Goal: Communication & Community: Answer question/provide support

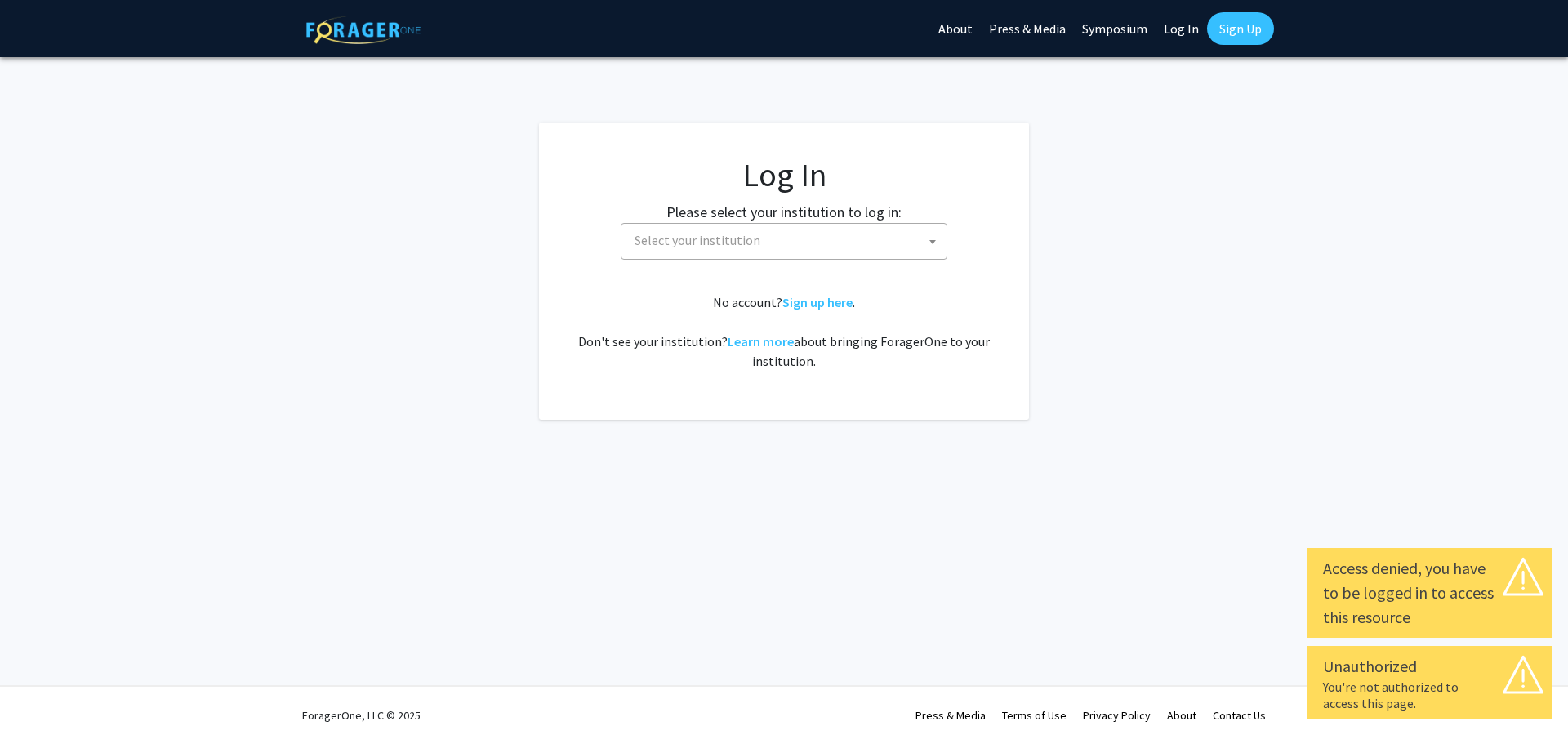
select select
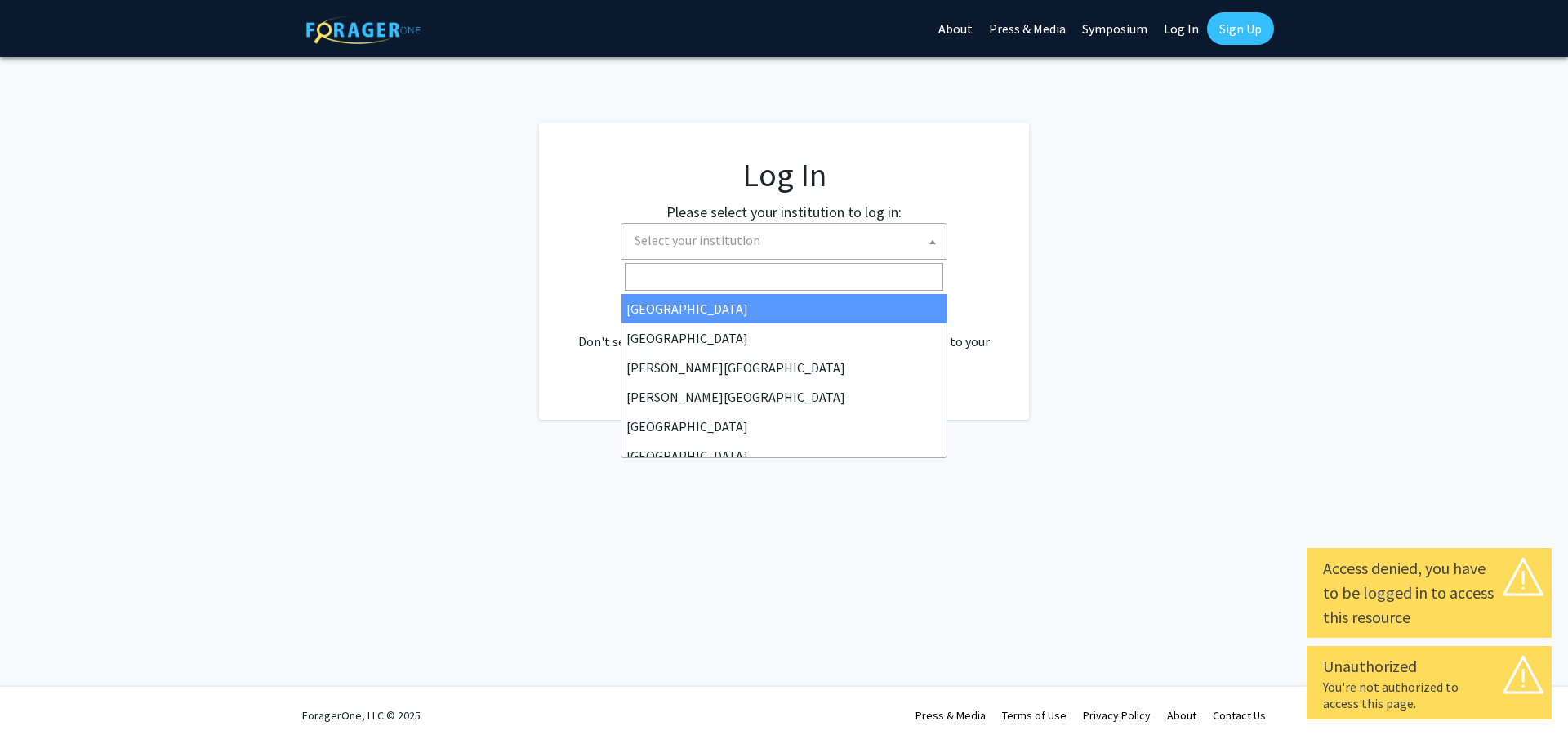
click at [813, 242] on span "Select your institution" at bounding box center [787, 240] width 319 height 33
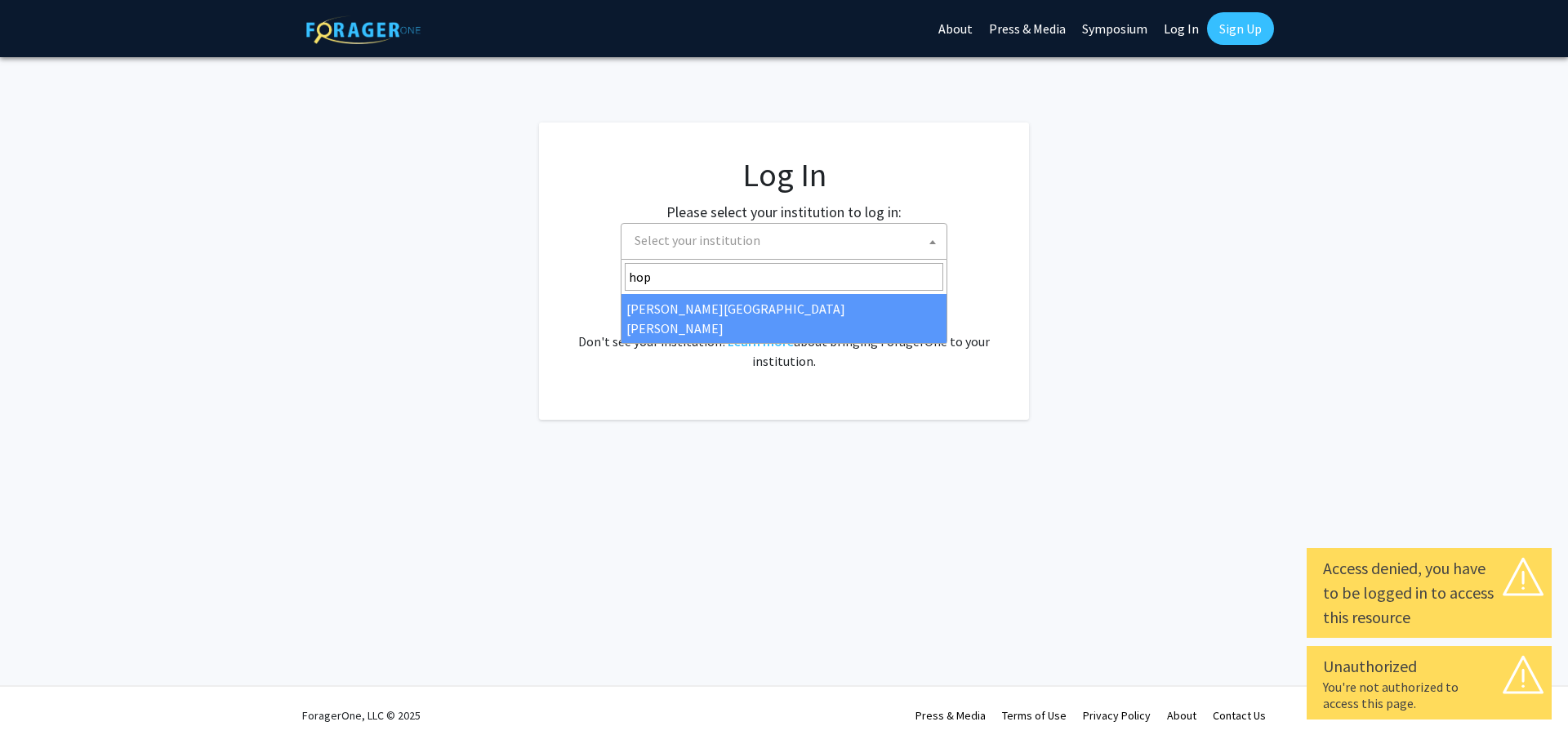
type input "hop"
select select "1"
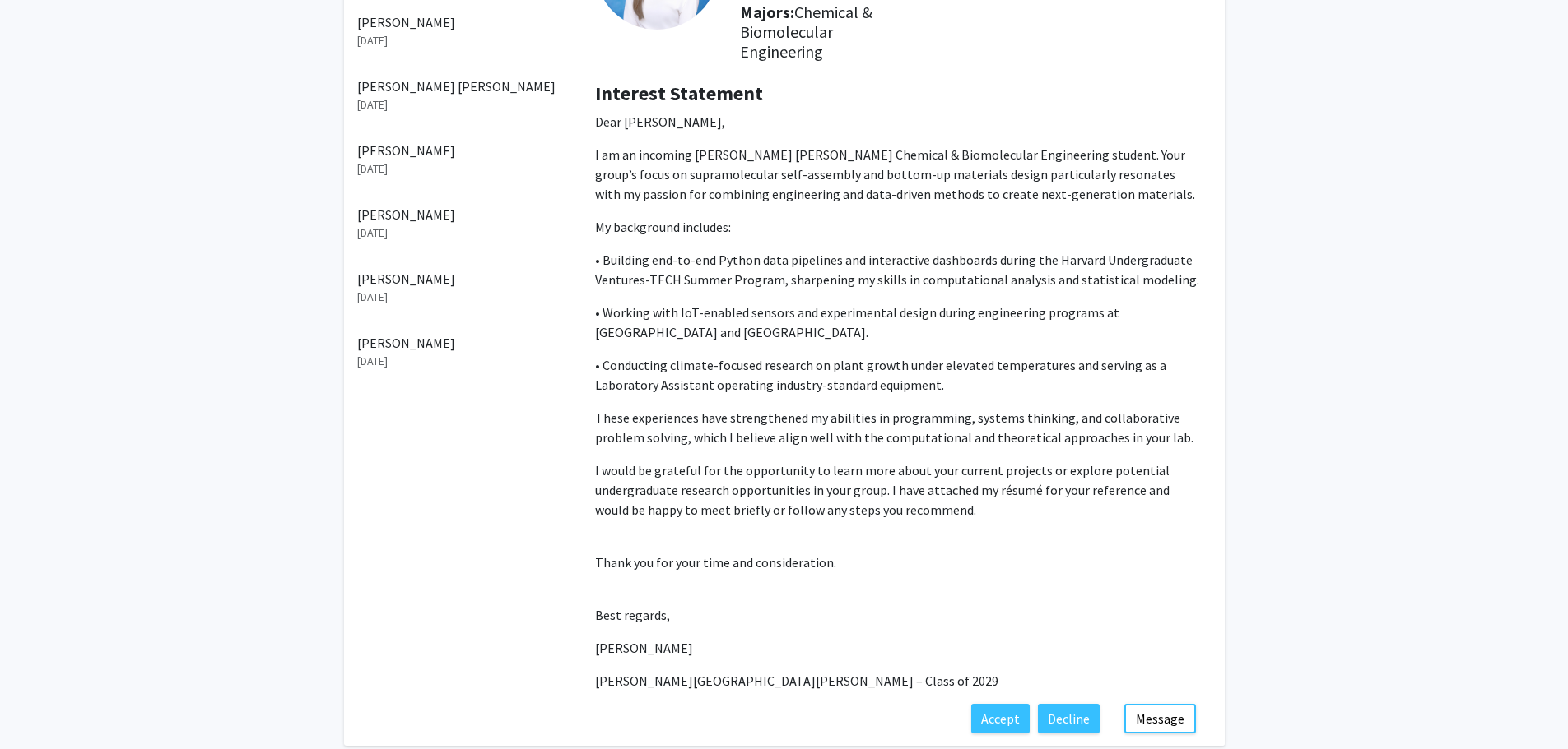
scroll to position [247, 0]
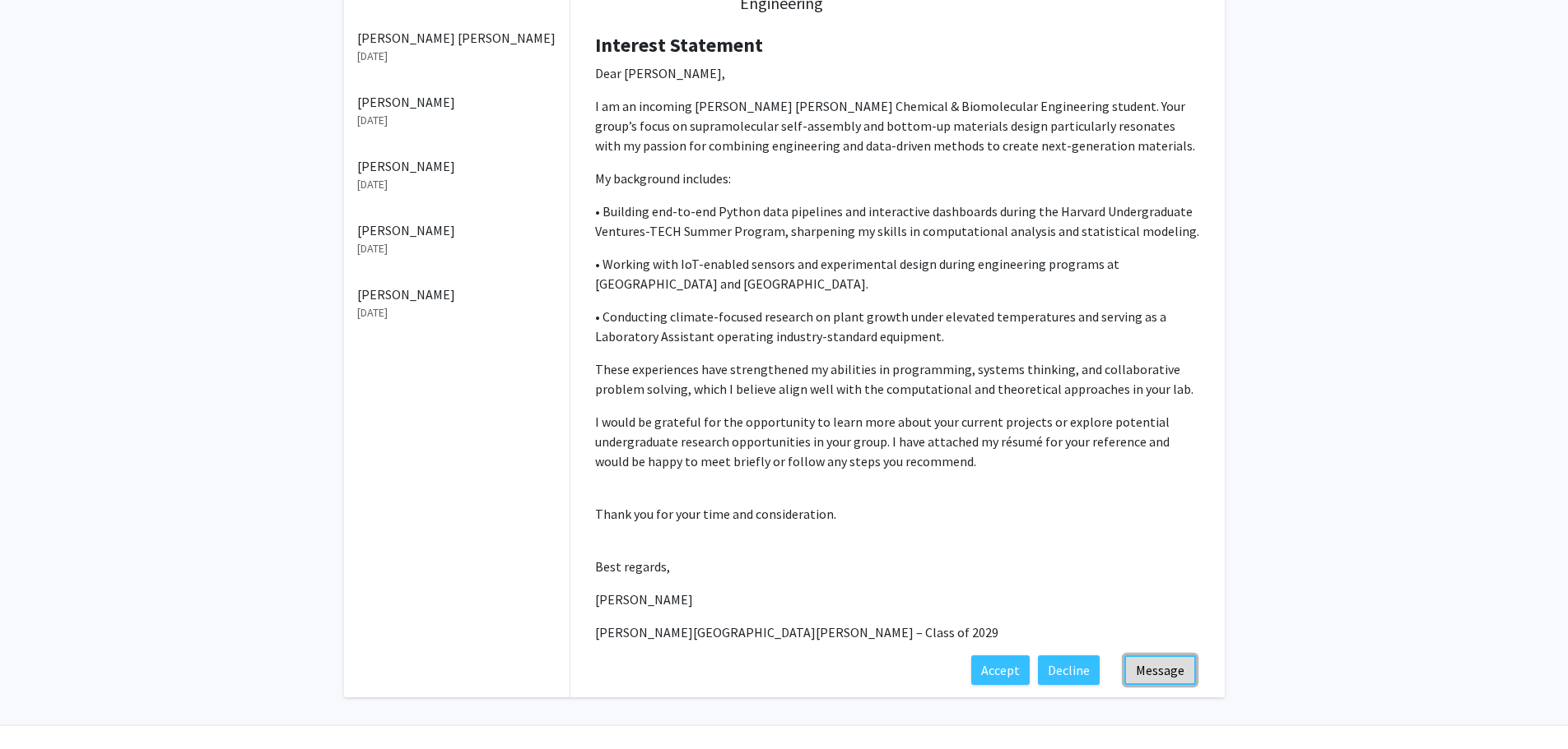
click at [1180, 661] on button "Message" at bounding box center [1160, 671] width 71 height 29
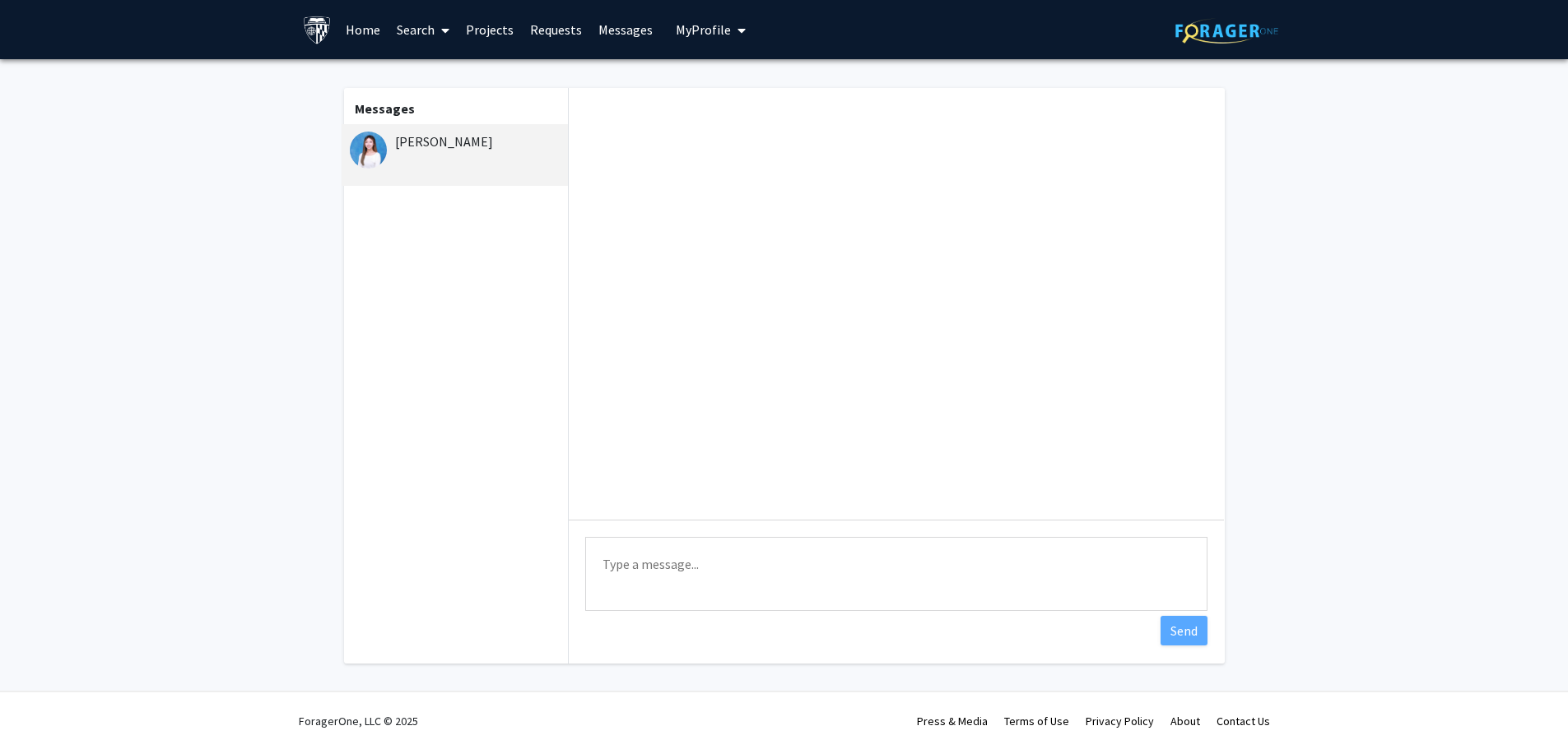
click at [734, 564] on textarea "Type a message" at bounding box center [895, 575] width 622 height 74
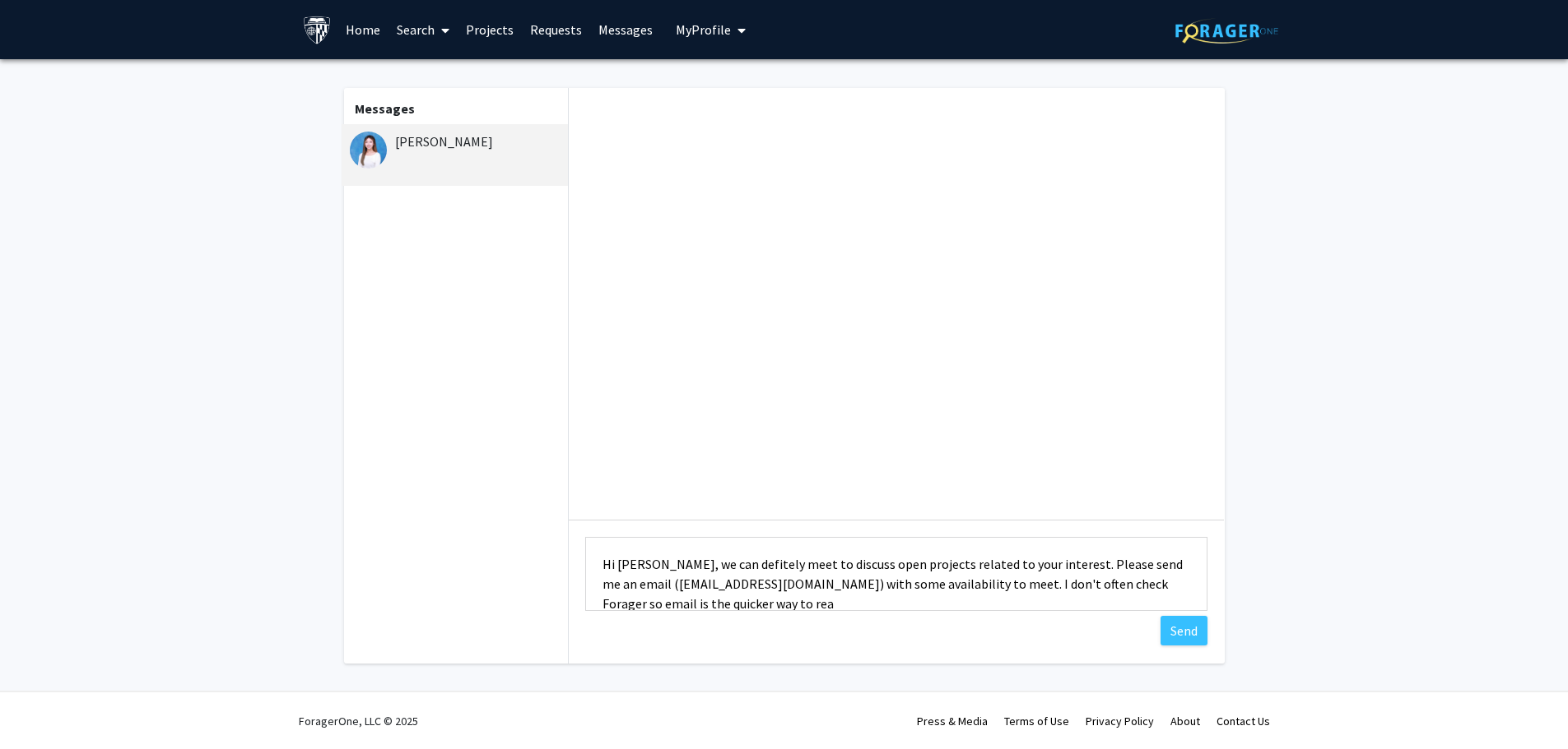
scroll to position [2, 0]
type textarea "Hi [PERSON_NAME], we can defitely meet to discuss open projects related to your…"
click at [1182, 636] on button "Send" at bounding box center [1184, 631] width 47 height 29
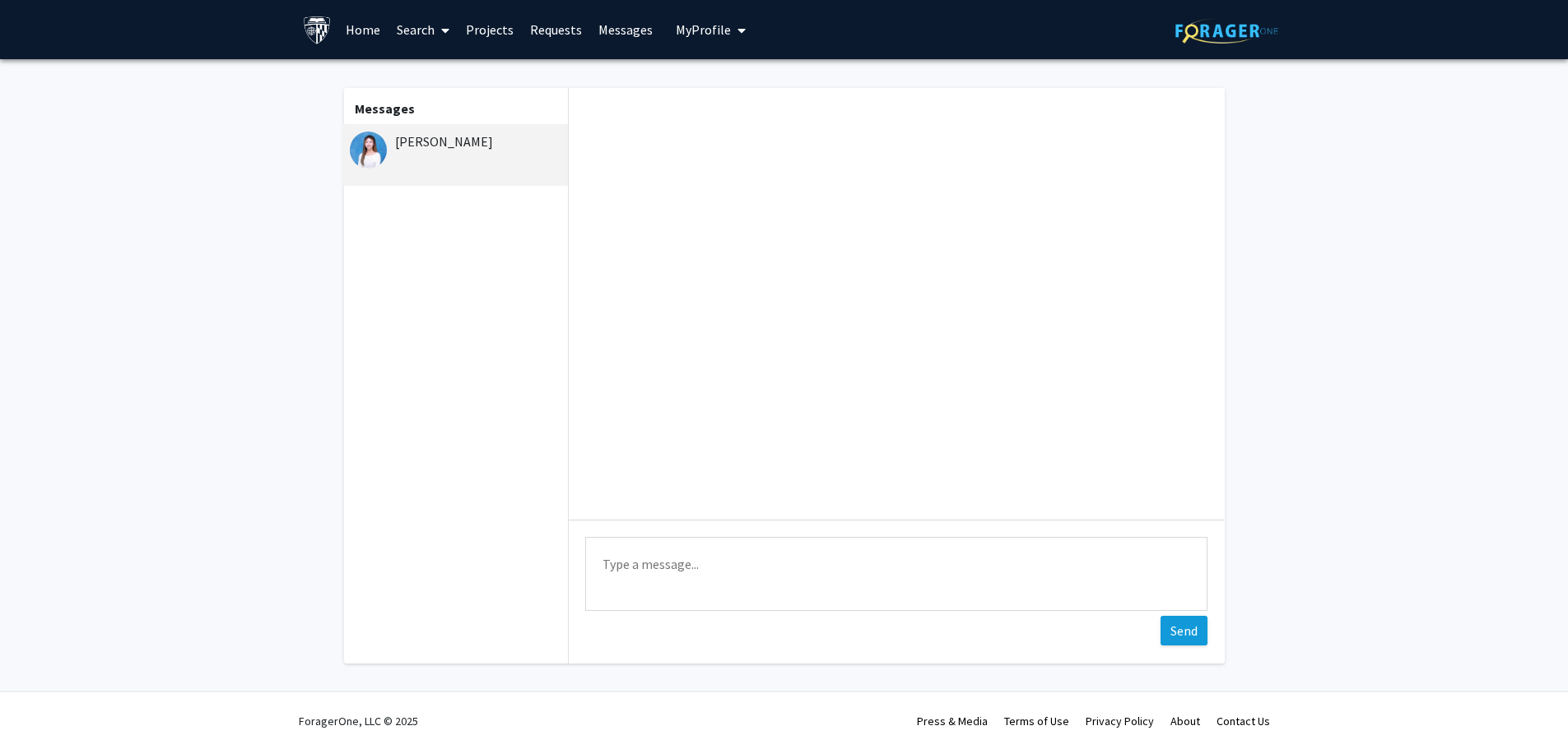
scroll to position [0, 0]
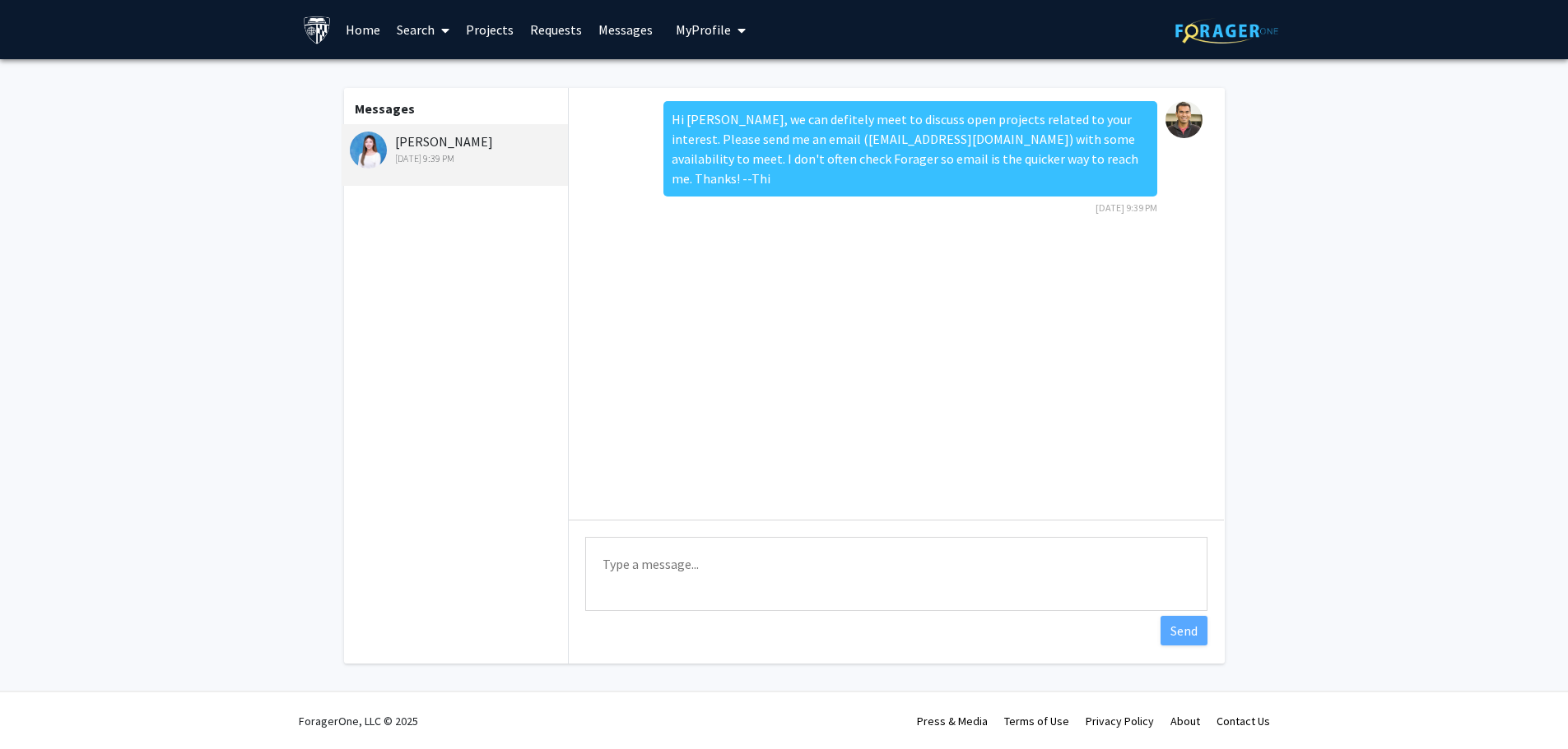
click at [355, 31] on link "Home" at bounding box center [362, 29] width 51 height 58
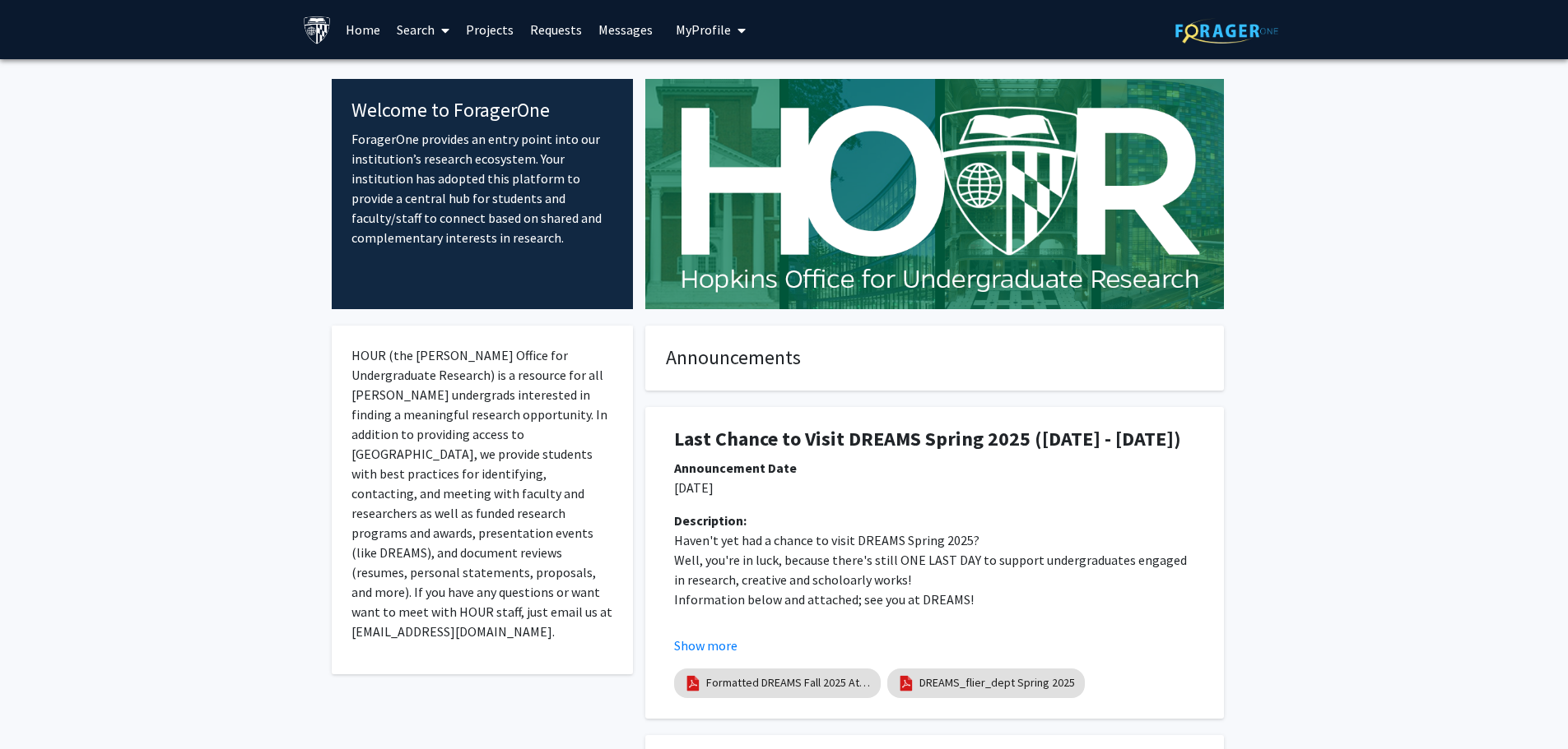
click at [609, 25] on link "Messages" at bounding box center [625, 29] width 71 height 58
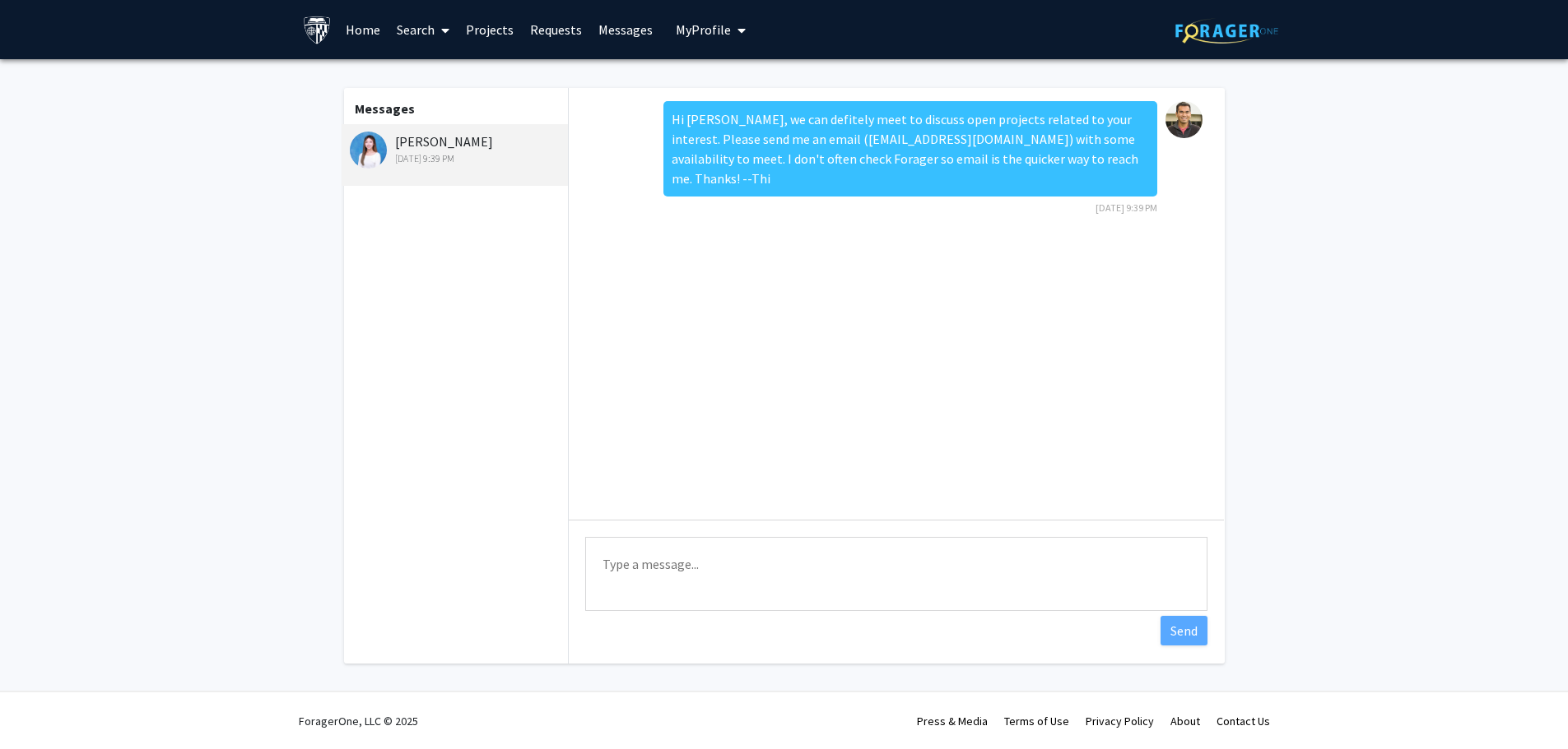
click at [444, 151] on div "[PERSON_NAME] [DATE] 9:39 PM" at bounding box center [456, 148] width 214 height 34
click at [386, 149] on img at bounding box center [368, 150] width 37 height 37
click at [532, 38] on link "Requests" at bounding box center [556, 29] width 69 height 58
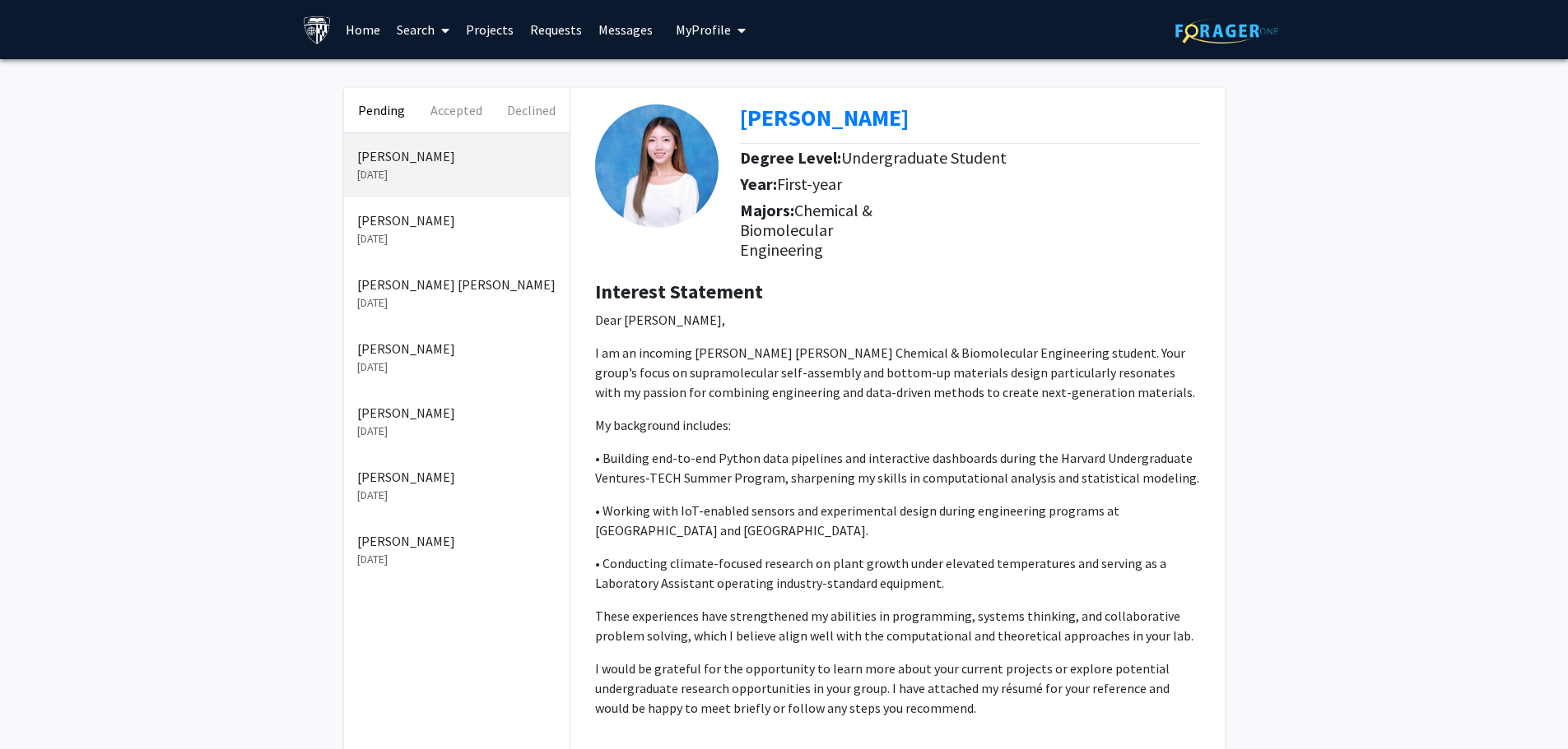
click at [666, 188] on img at bounding box center [656, 166] width 123 height 123
click at [402, 228] on p "[PERSON_NAME]" at bounding box center [456, 220] width 199 height 20
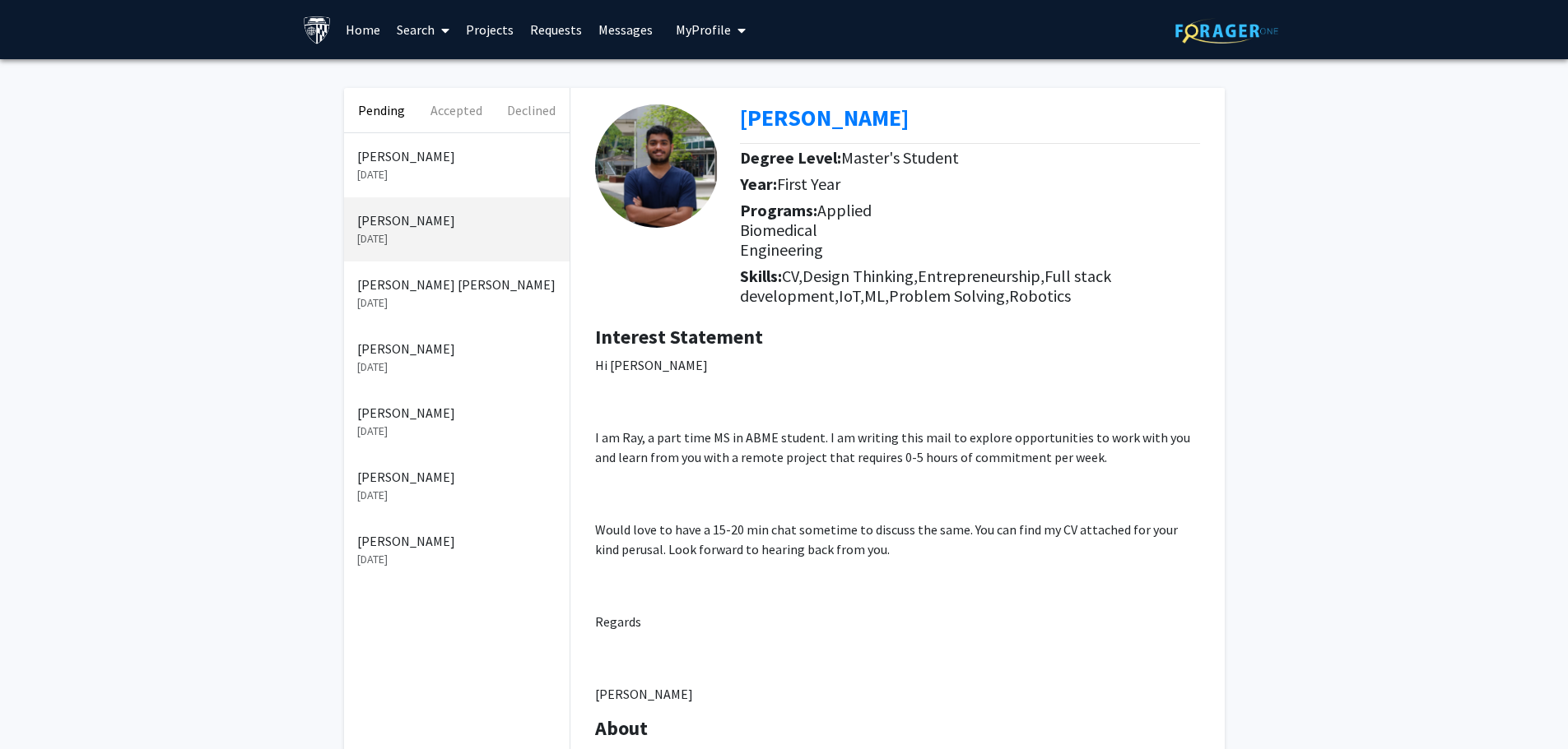
click at [416, 550] on p "[PERSON_NAME]" at bounding box center [456, 541] width 199 height 20
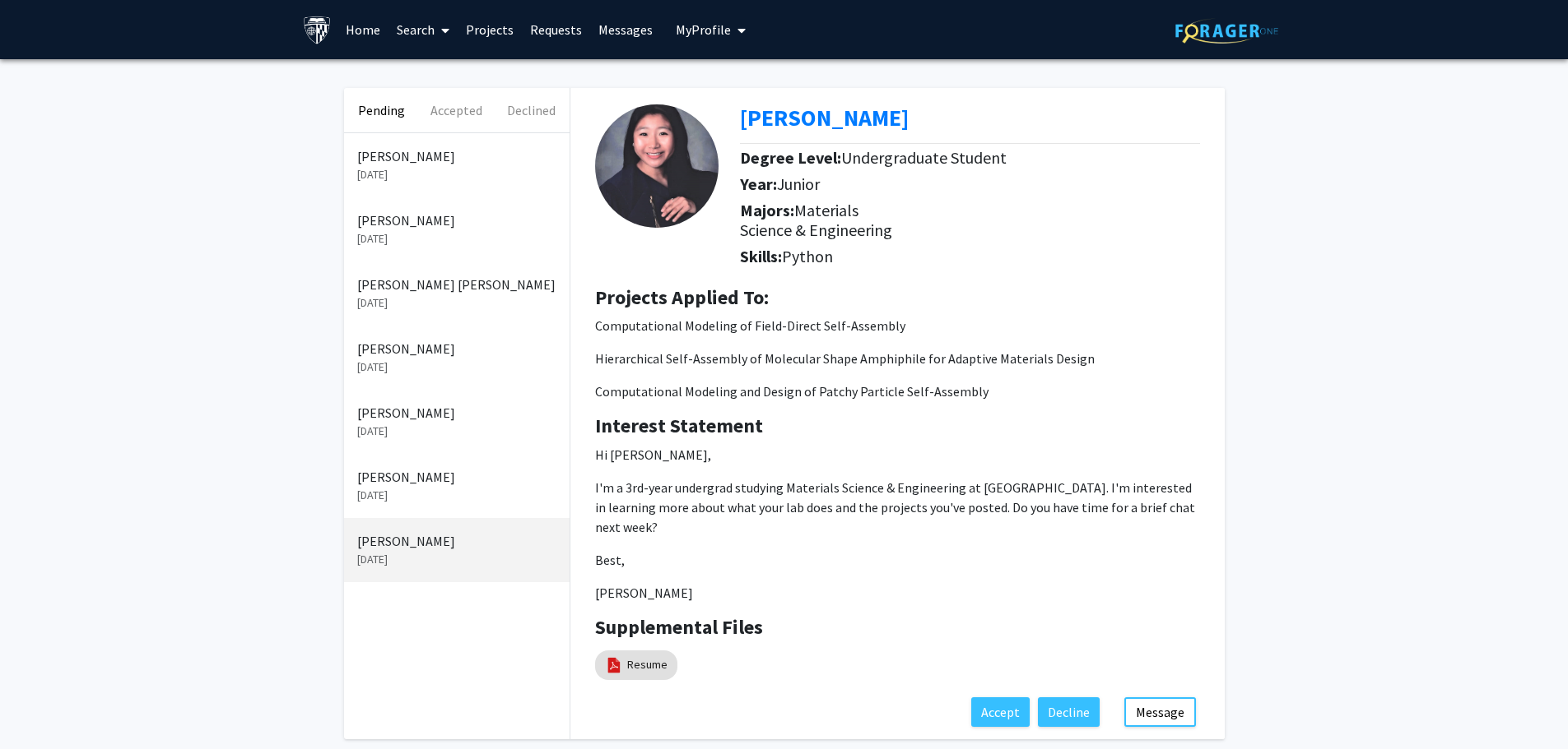
click at [410, 486] on p "[PERSON_NAME]" at bounding box center [456, 477] width 199 height 20
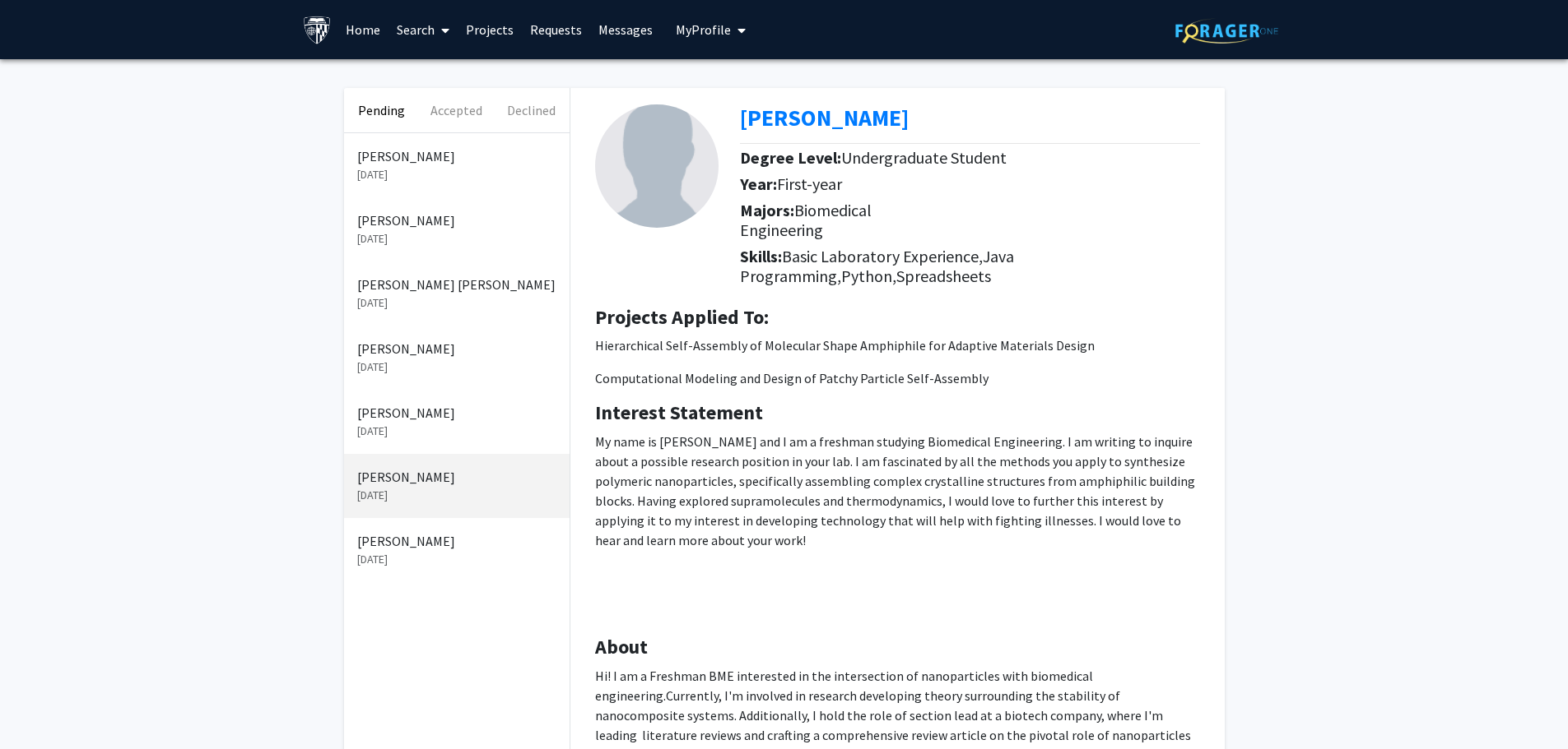
click at [428, 410] on p "Joseph Becuti Ortiz" at bounding box center [456, 413] width 199 height 20
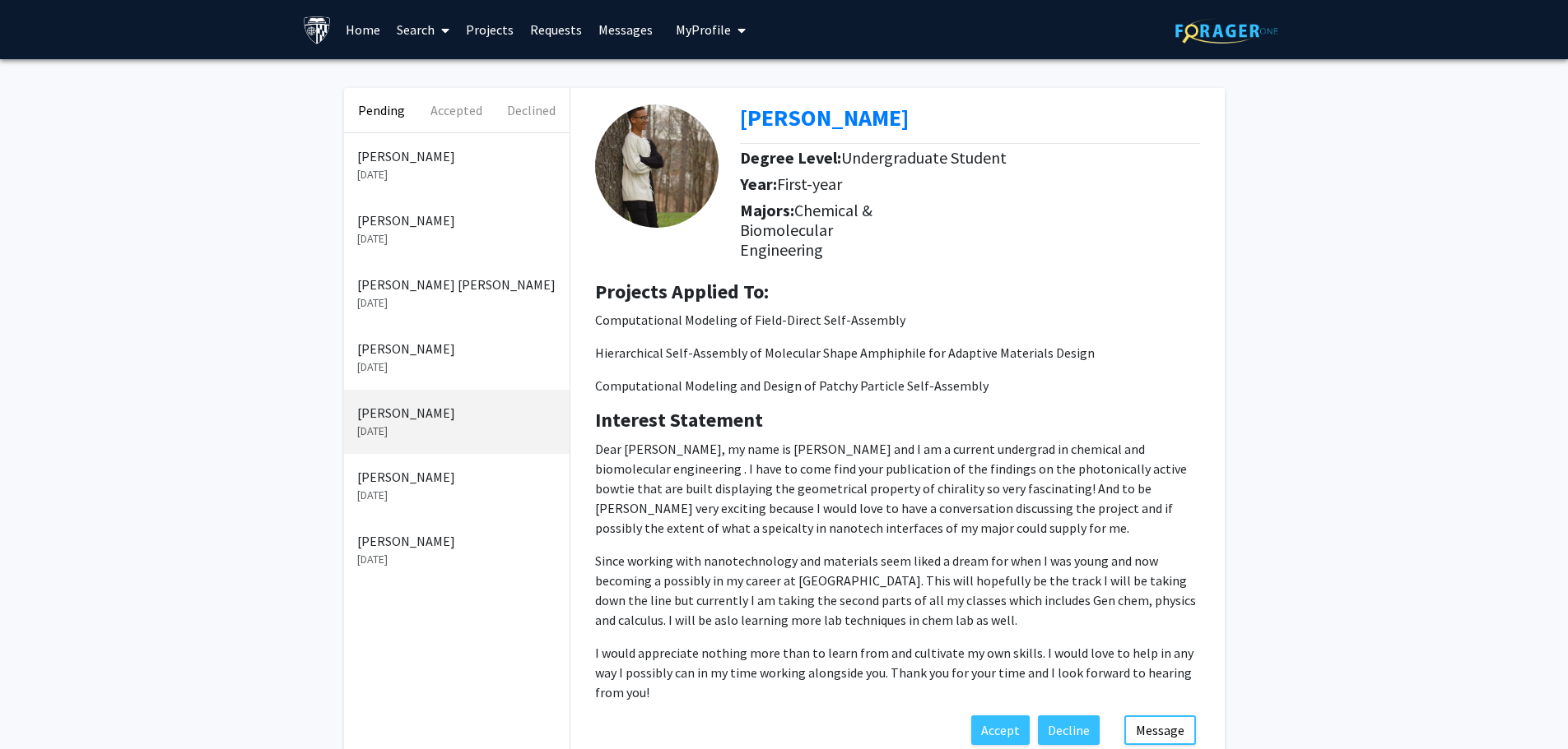
click at [398, 348] on p "Tianyou Liu" at bounding box center [456, 349] width 199 height 20
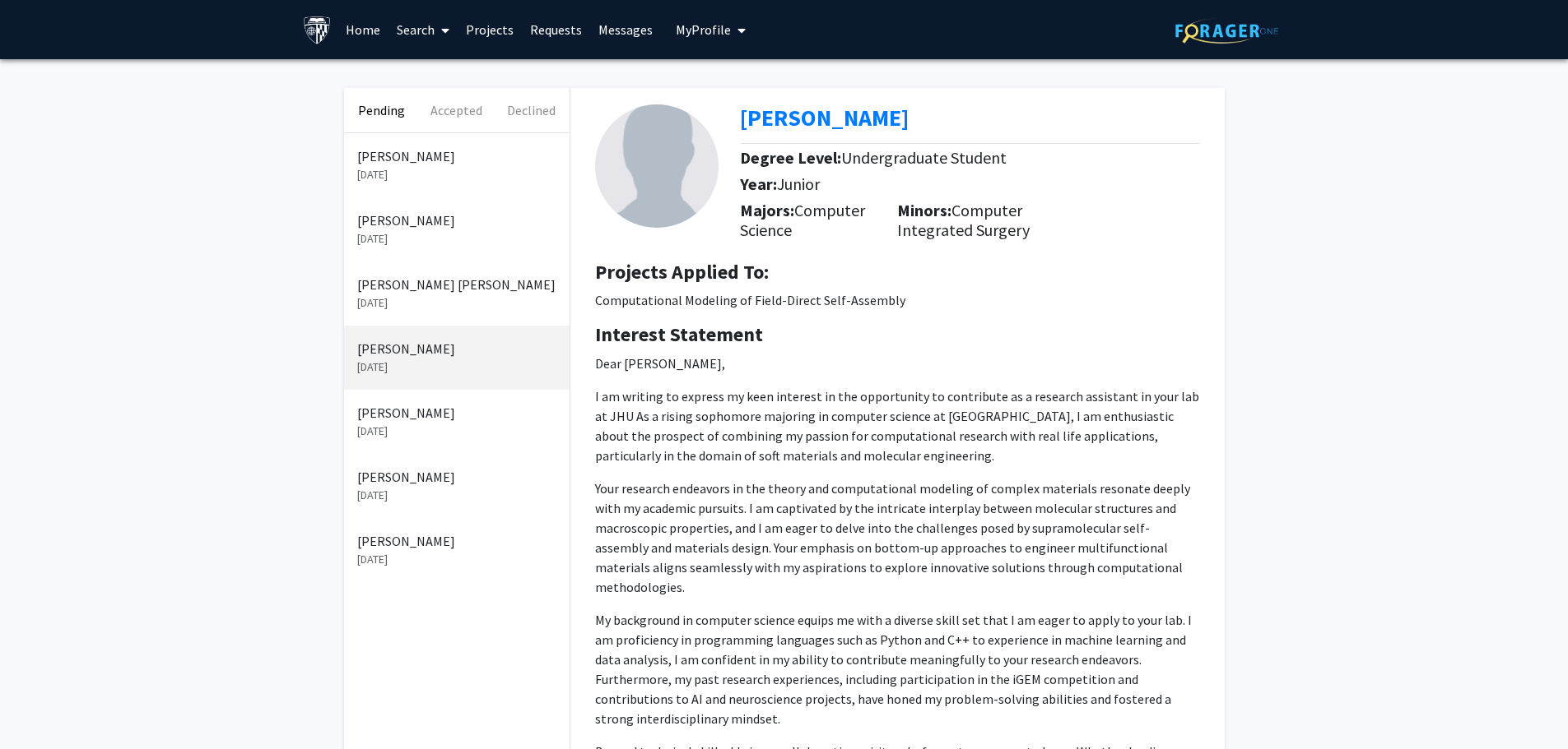
click at [426, 291] on p "Jhanvi Sai Krishna" at bounding box center [456, 285] width 199 height 20
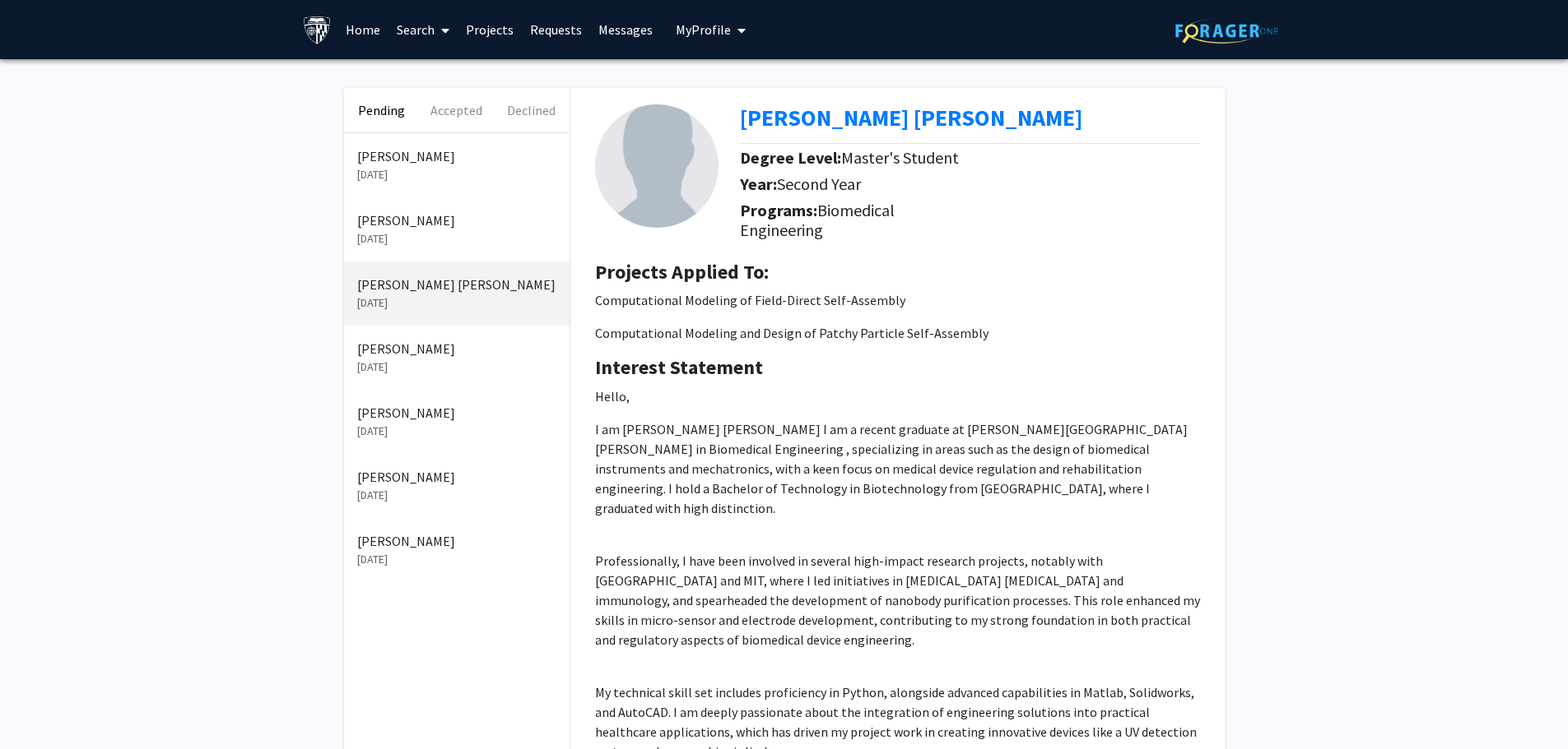
click at [426, 231] on p "Aug 15, 2024" at bounding box center [456, 239] width 199 height 18
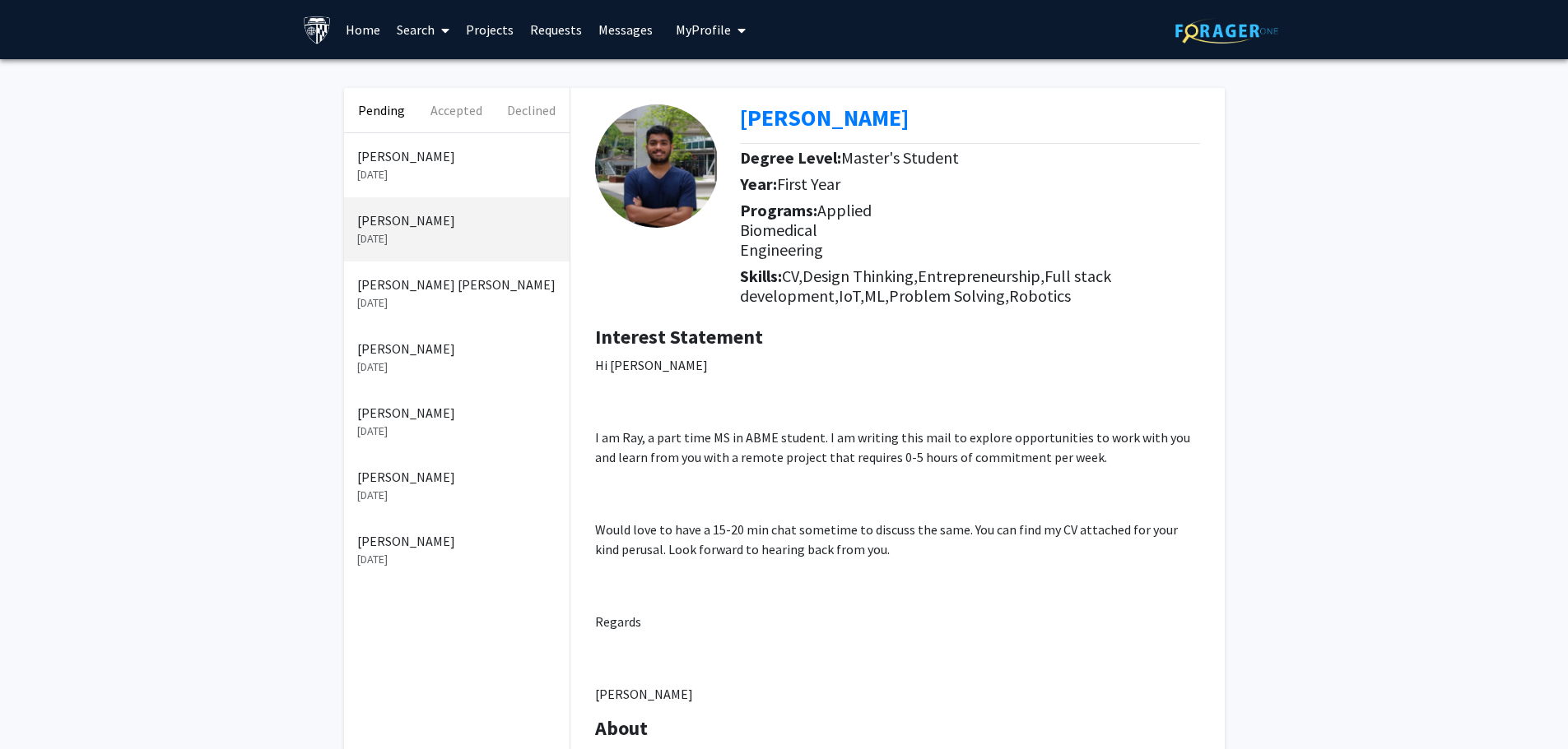
click at [425, 172] on p "Sep 15, 2025" at bounding box center [456, 175] width 199 height 18
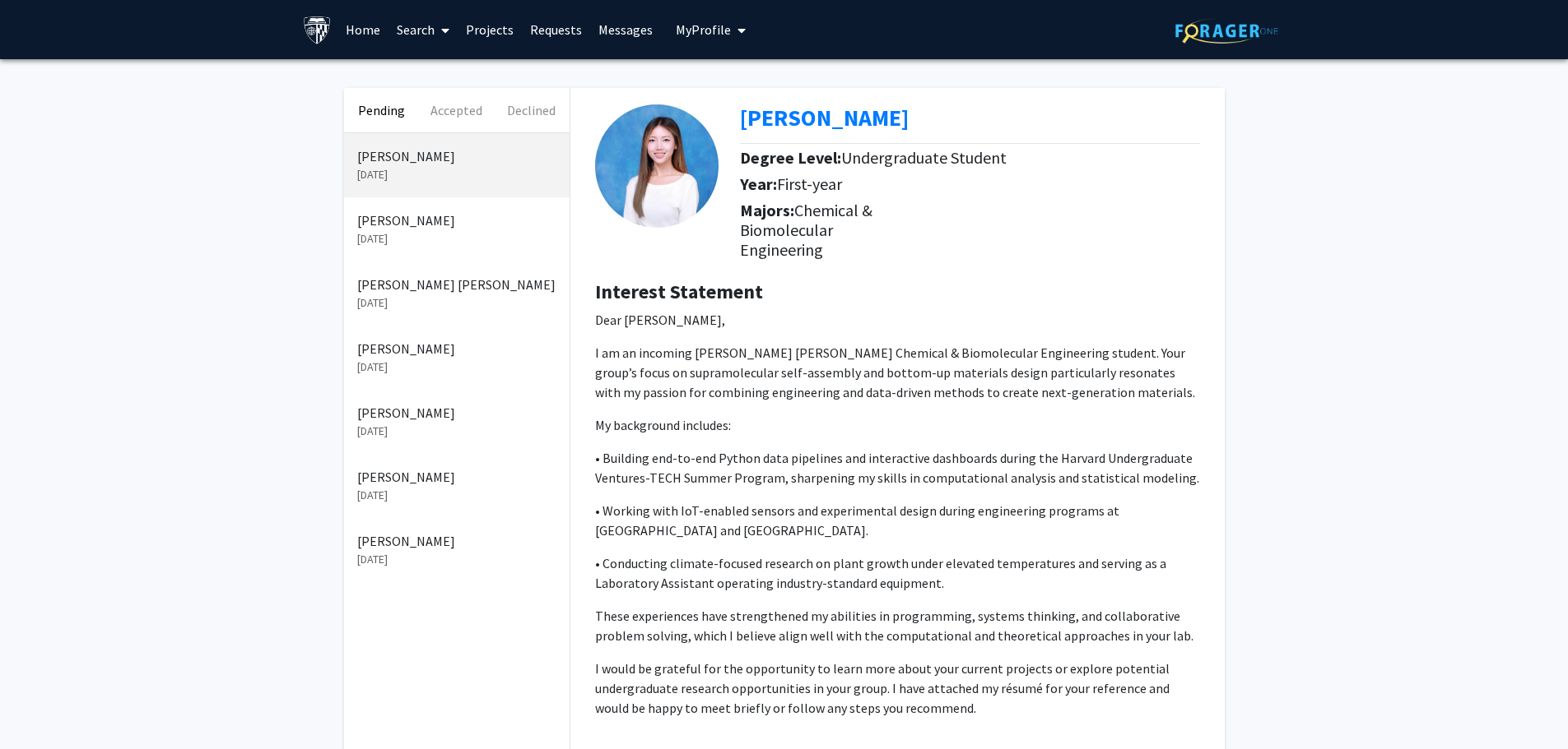
click at [654, 167] on img at bounding box center [656, 166] width 123 height 123
click at [749, 121] on b "[PERSON_NAME]" at bounding box center [824, 117] width 168 height 29
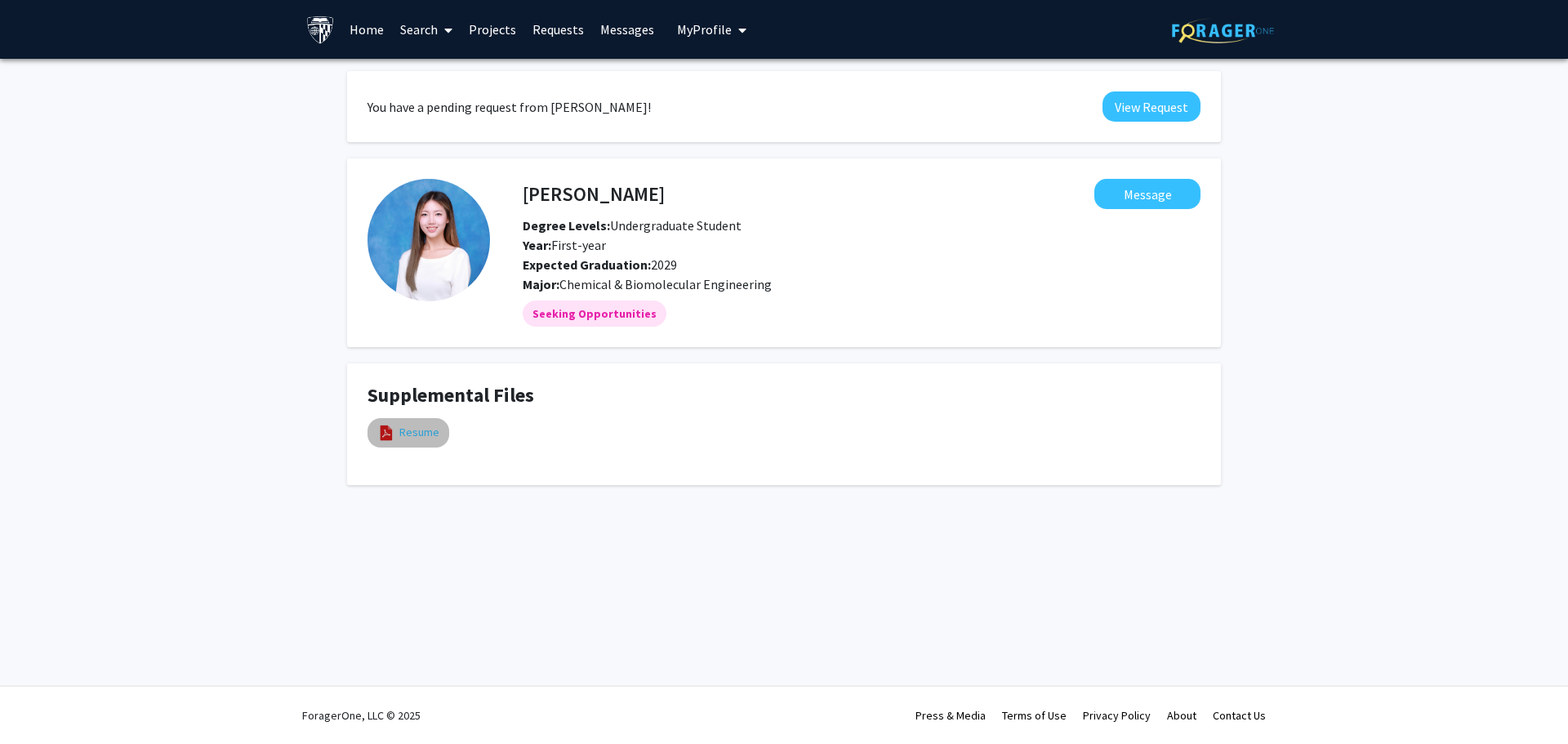
click at [402, 441] on link "Resume" at bounding box center [419, 433] width 40 height 18
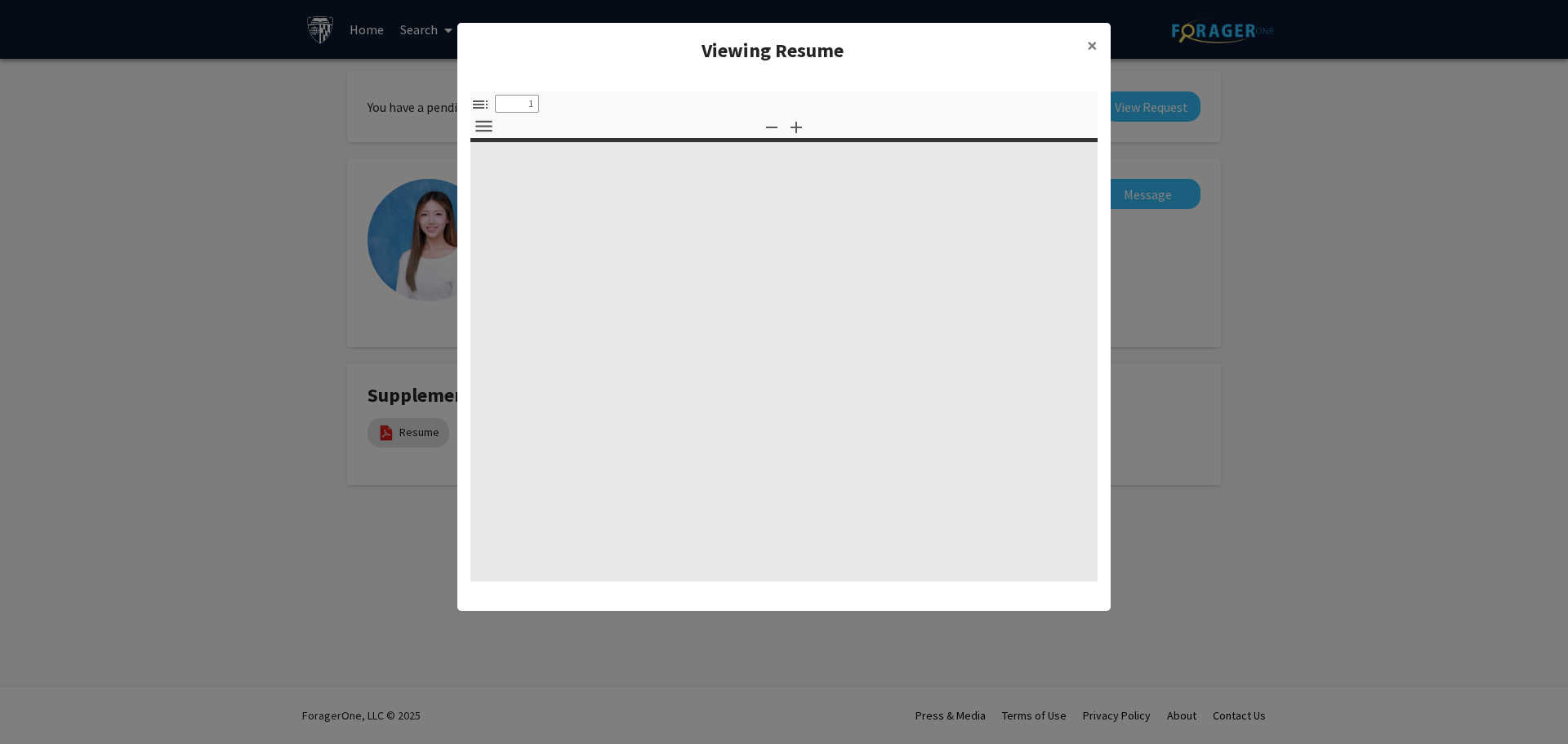
select select "custom"
type input "0"
select select "custom"
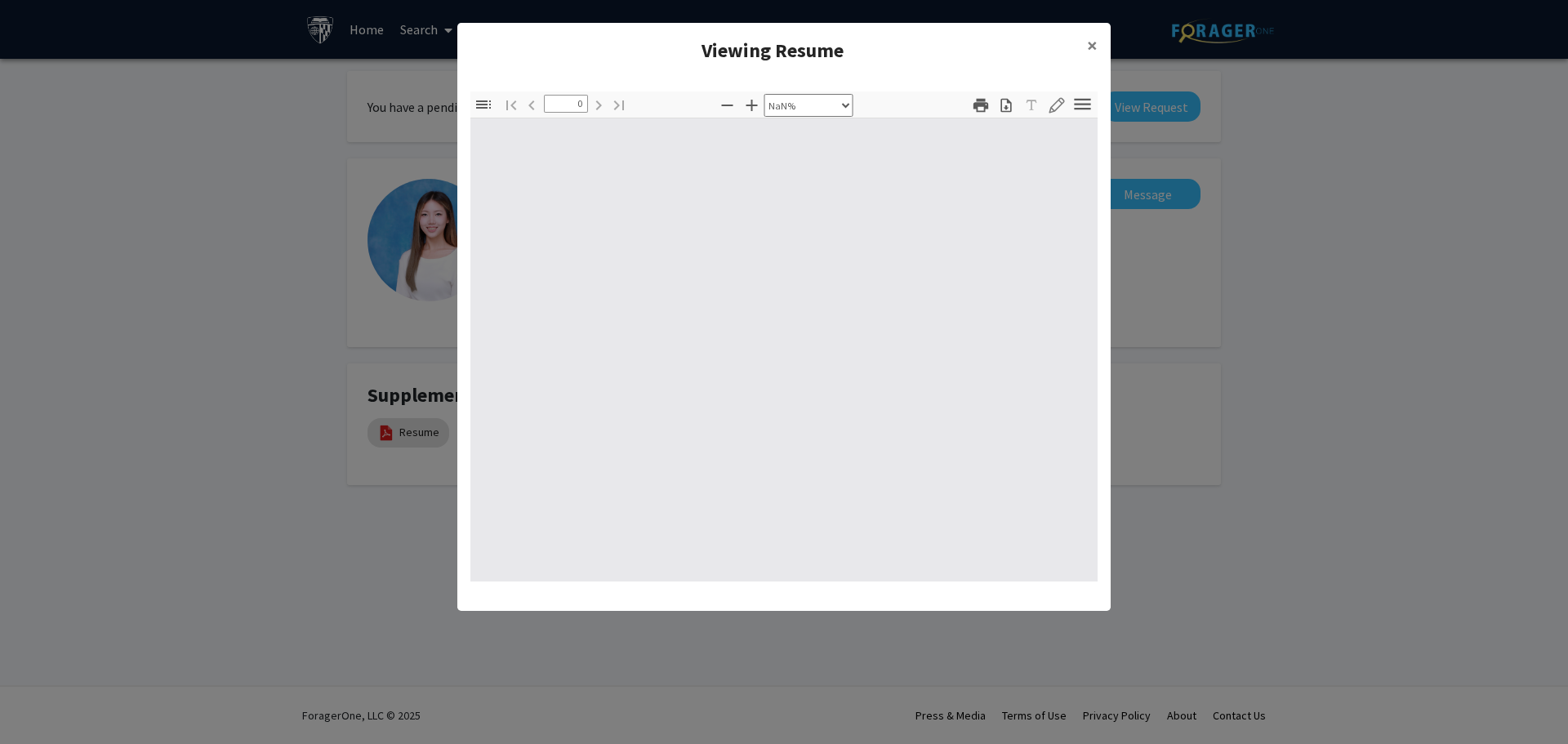
type input "1"
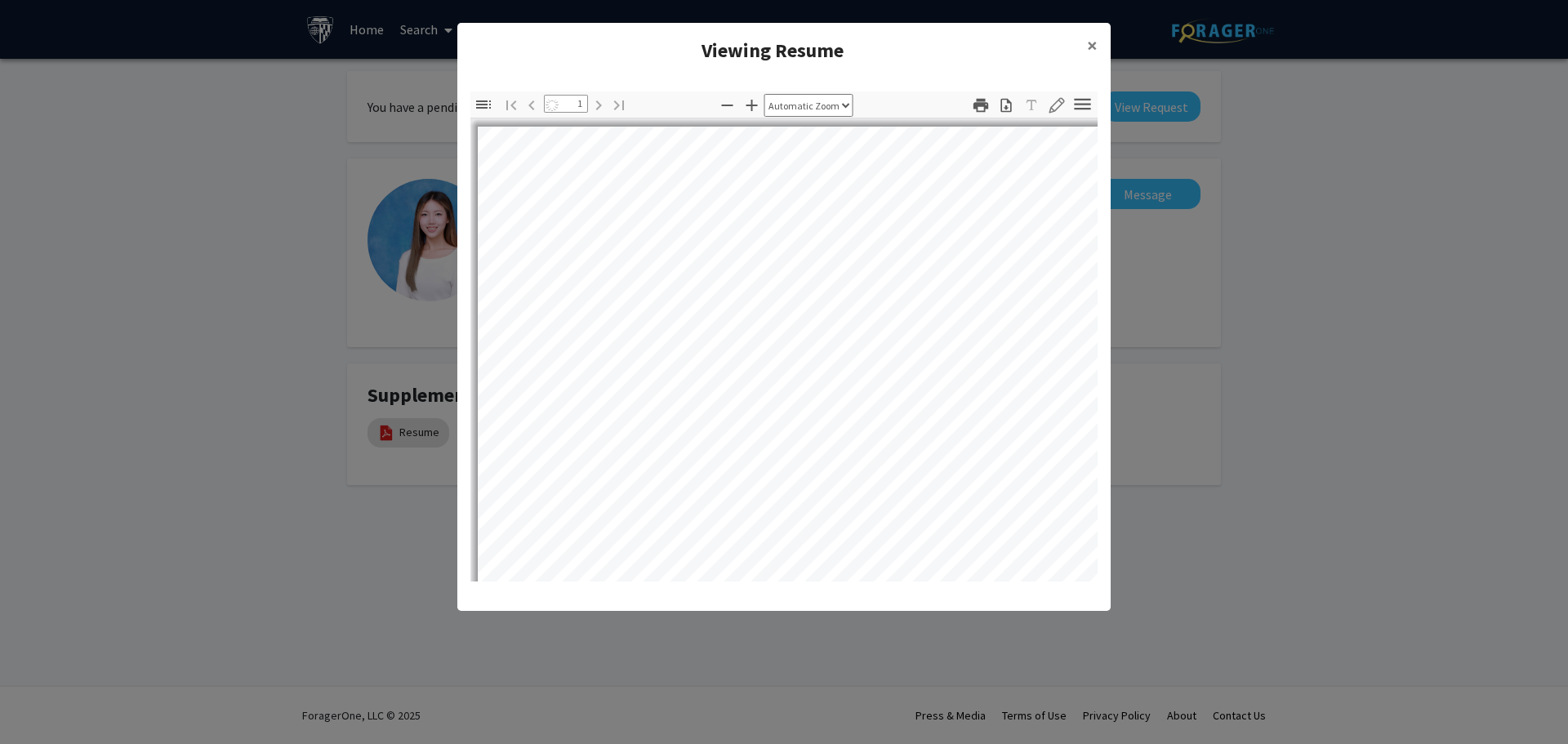
select select "auto"
